Goal: Task Accomplishment & Management: Complete application form

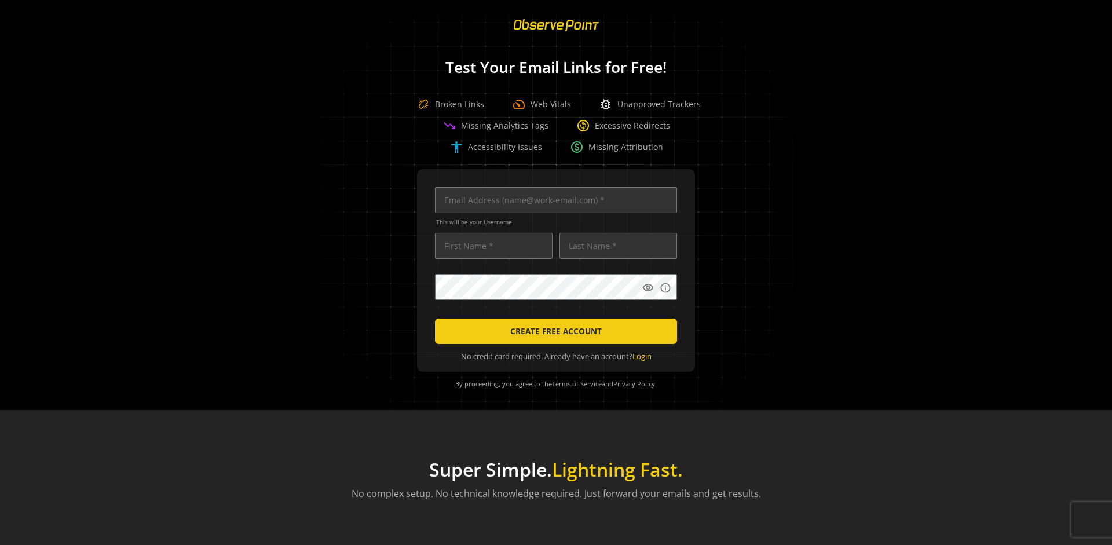
scroll to position [0, 3746]
click at [553, 200] on input "text" at bounding box center [556, 200] width 242 height 26
type input "[EMAIL_ADDRESS][DOMAIN_NAME]"
click at [490, 245] on input "text" at bounding box center [494, 246] width 118 height 26
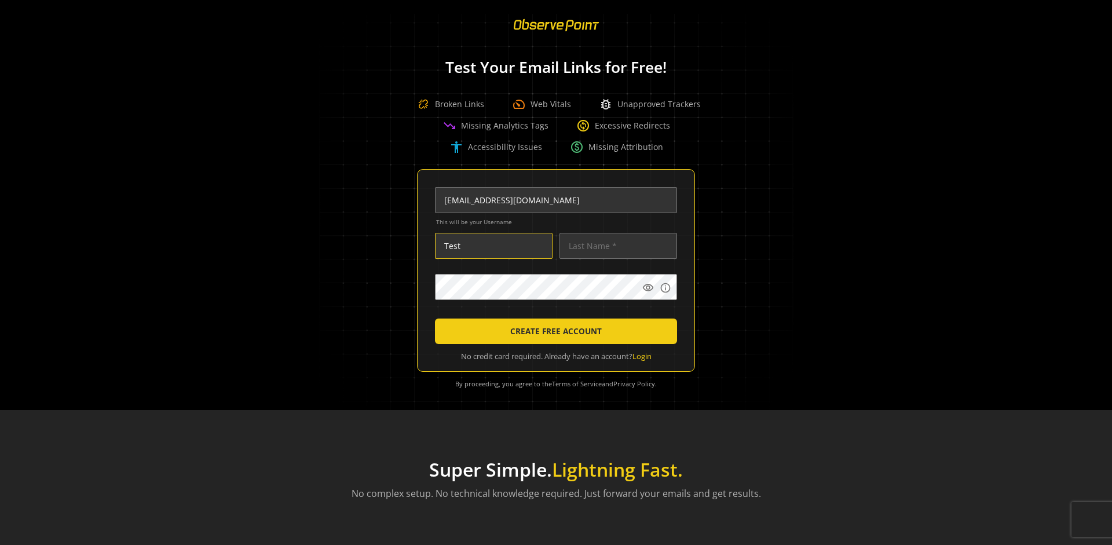
scroll to position [0, 0]
type input "Test"
click at [615, 245] on input "text" at bounding box center [618, 246] width 118 height 26
type input "Test"
